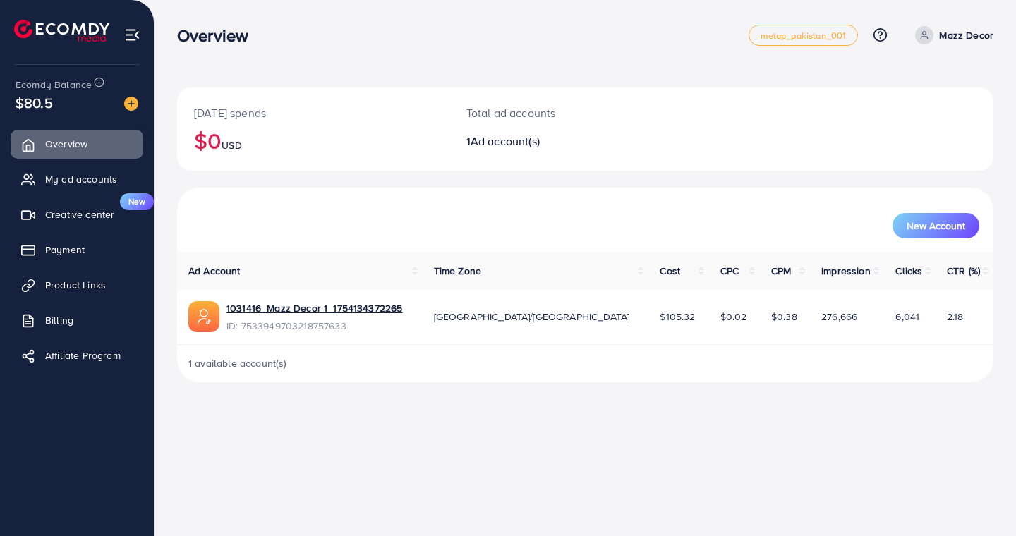
click at [360, 427] on div "Overview metap_pakistan_001 Help Center Contact Support Plans and Pricing Term …" at bounding box center [508, 268] width 1016 height 536
click at [130, 104] on img at bounding box center [131, 104] width 14 height 14
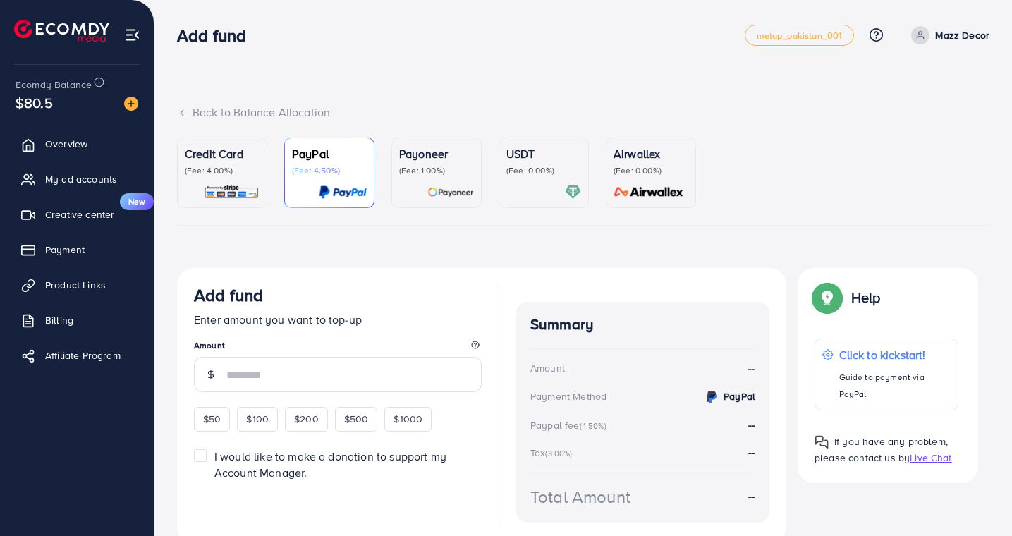
scroll to position [59, 0]
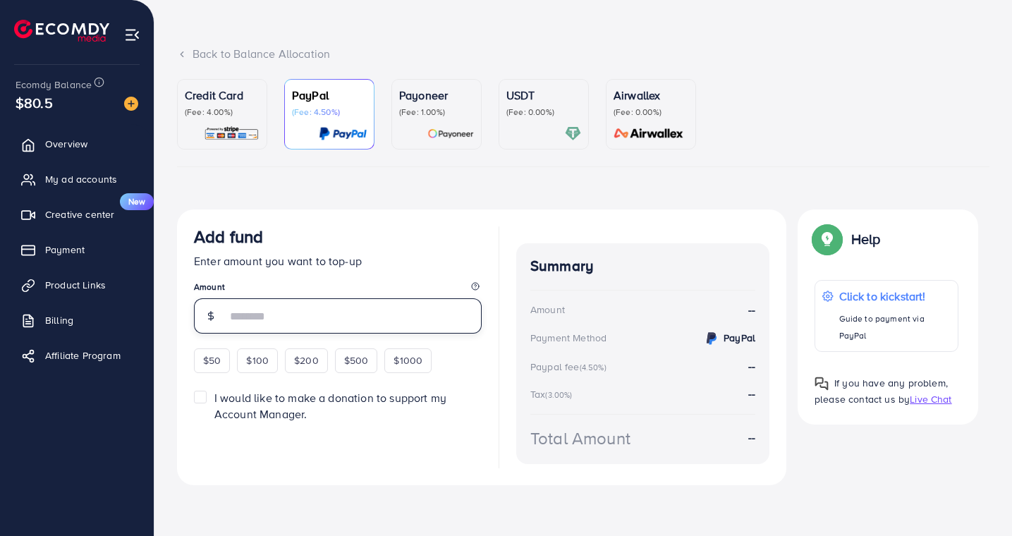
click at [286, 317] on input "number" at bounding box center [353, 315] width 255 height 35
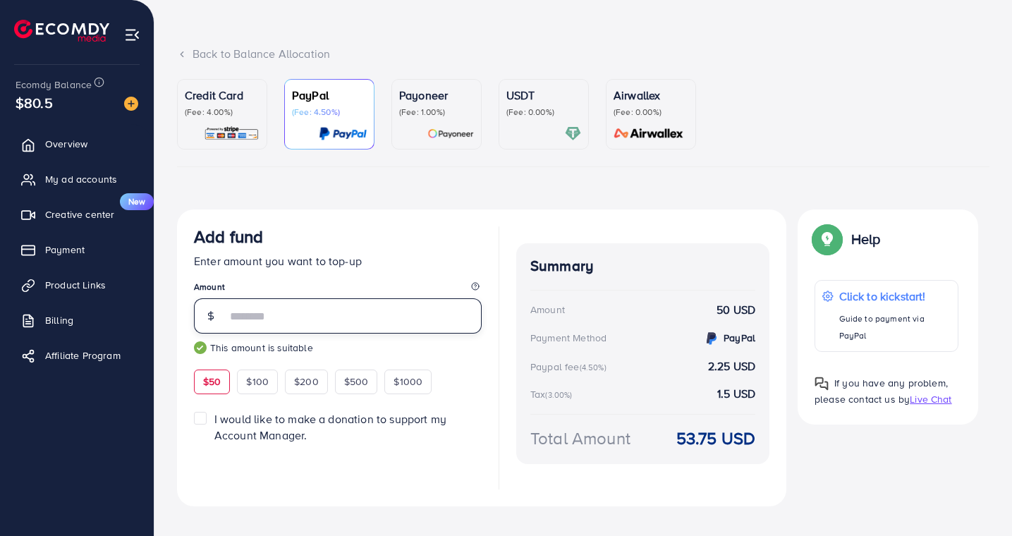
type input "**"
click at [84, 177] on span "My ad accounts" at bounding box center [85, 179] width 72 height 14
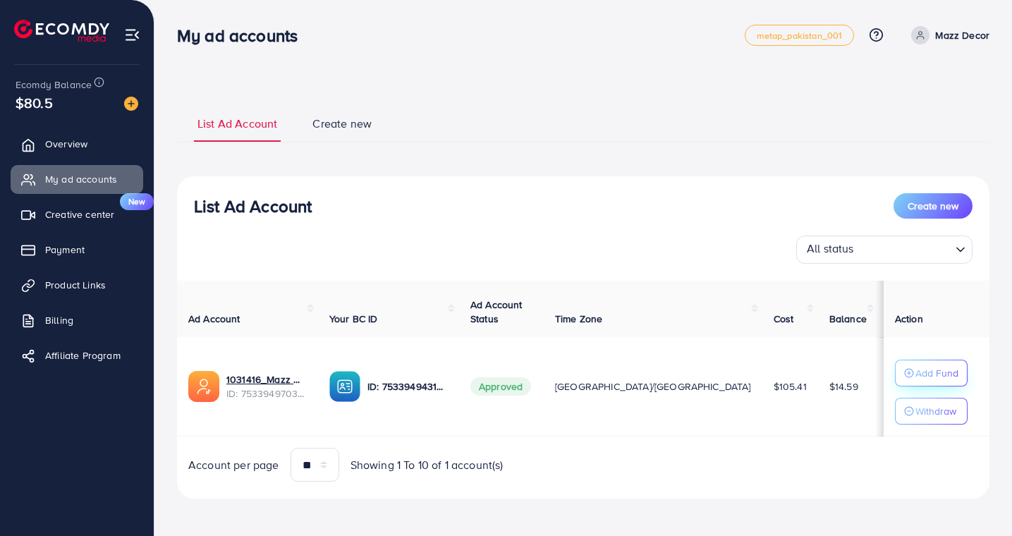
click at [910, 372] on icon "button" at bounding box center [909, 373] width 10 height 10
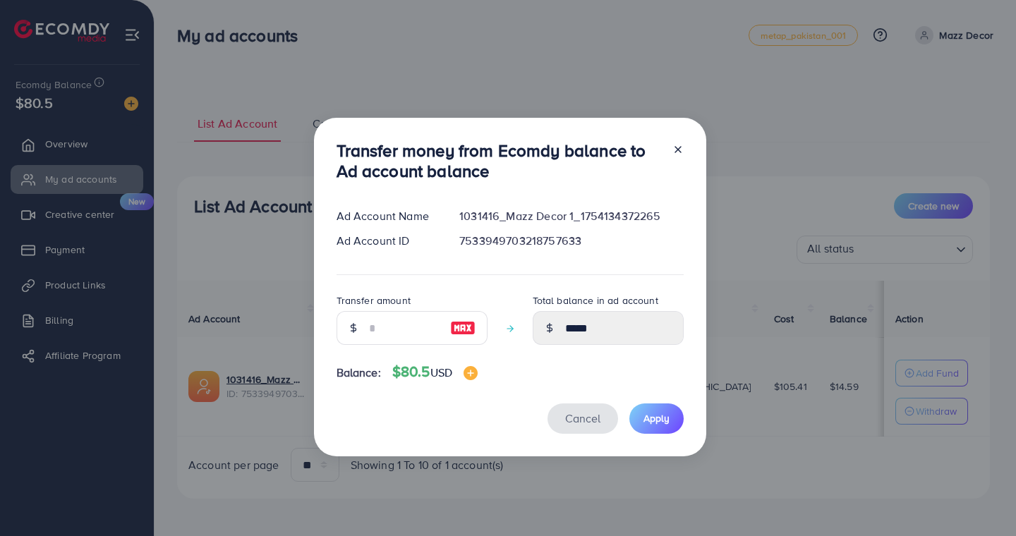
click at [584, 423] on span "Cancel" at bounding box center [582, 419] width 35 height 16
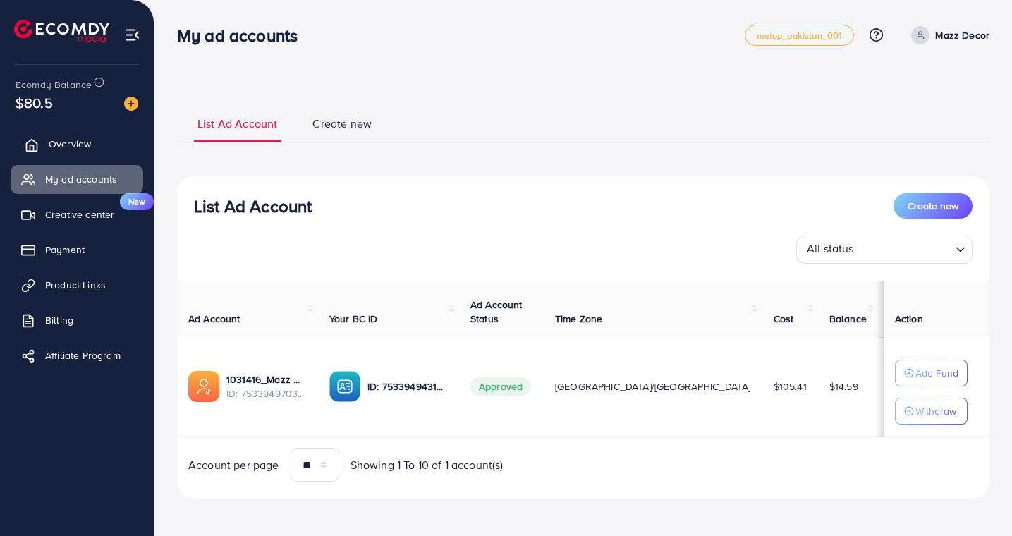
click at [91, 151] on link "Overview" at bounding box center [77, 144] width 133 height 28
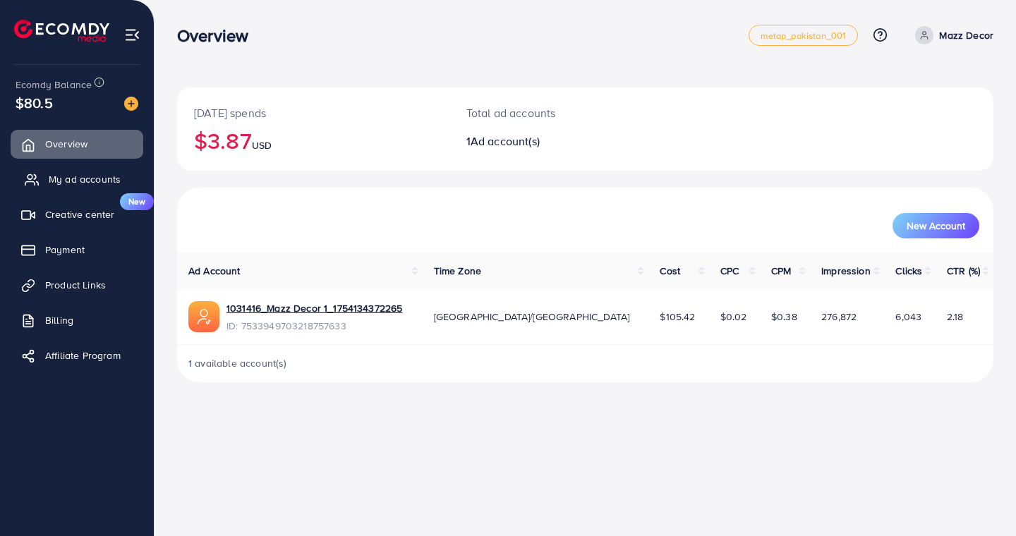
click at [63, 176] on span "My ad accounts" at bounding box center [85, 179] width 72 height 14
